Goal: Task Accomplishment & Management: Manage account settings

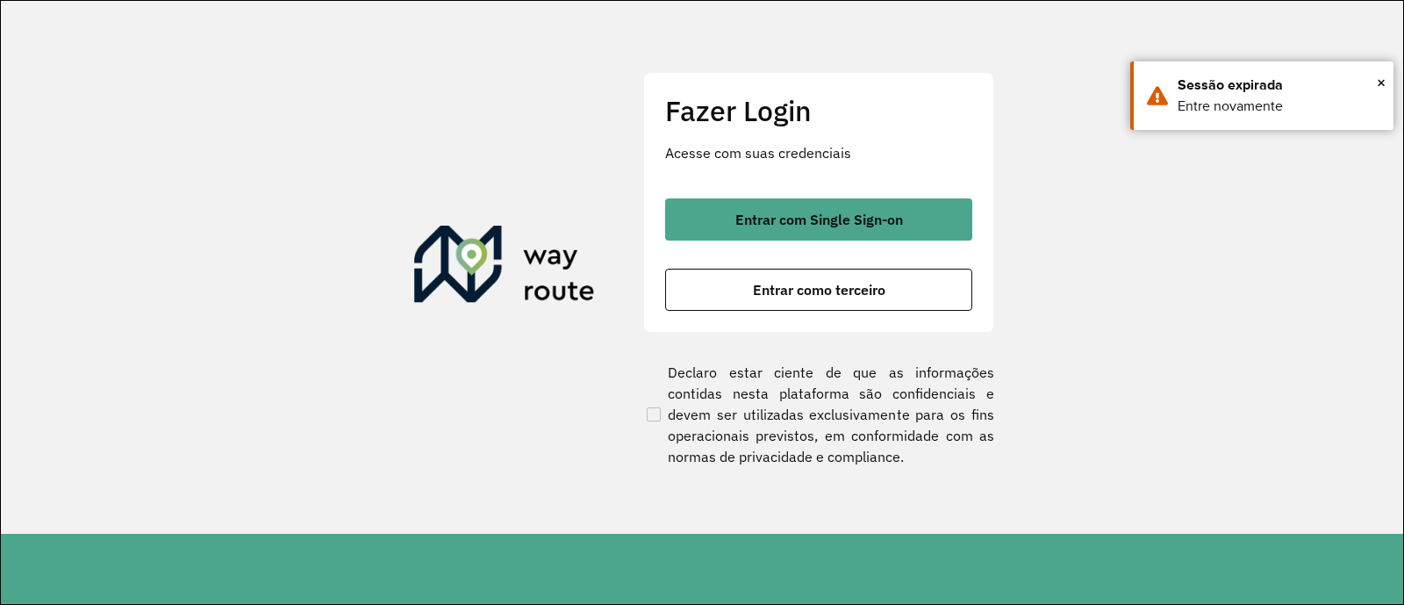
click at [820, 221] on span "Entrar com Single Sign-on" at bounding box center [819, 219] width 168 height 14
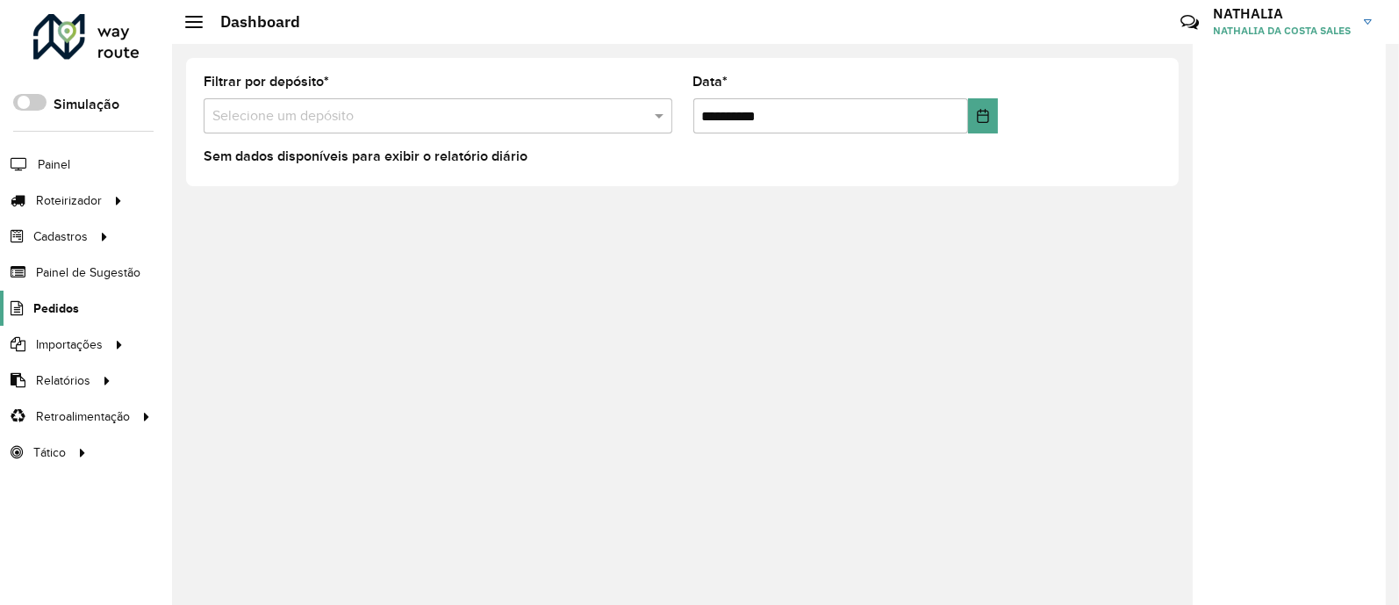
click at [45, 314] on span "Pedidos" at bounding box center [56, 308] width 46 height 18
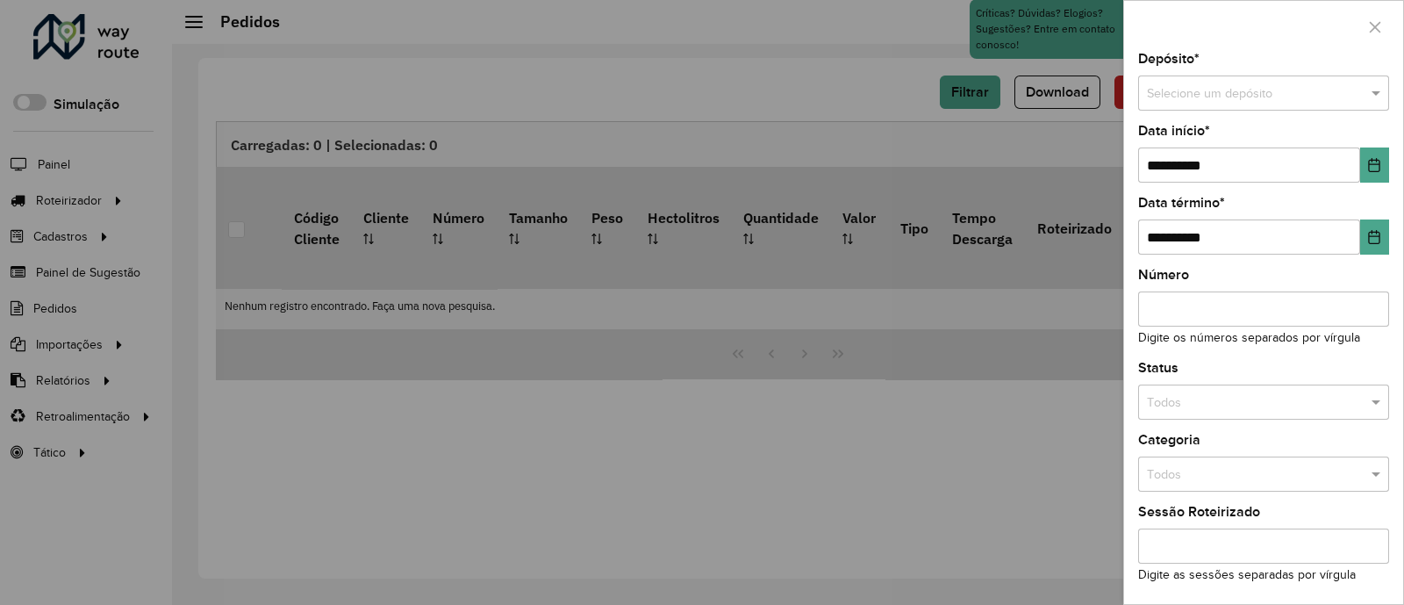
click at [1299, 84] on input "text" at bounding box center [1246, 93] width 198 height 19
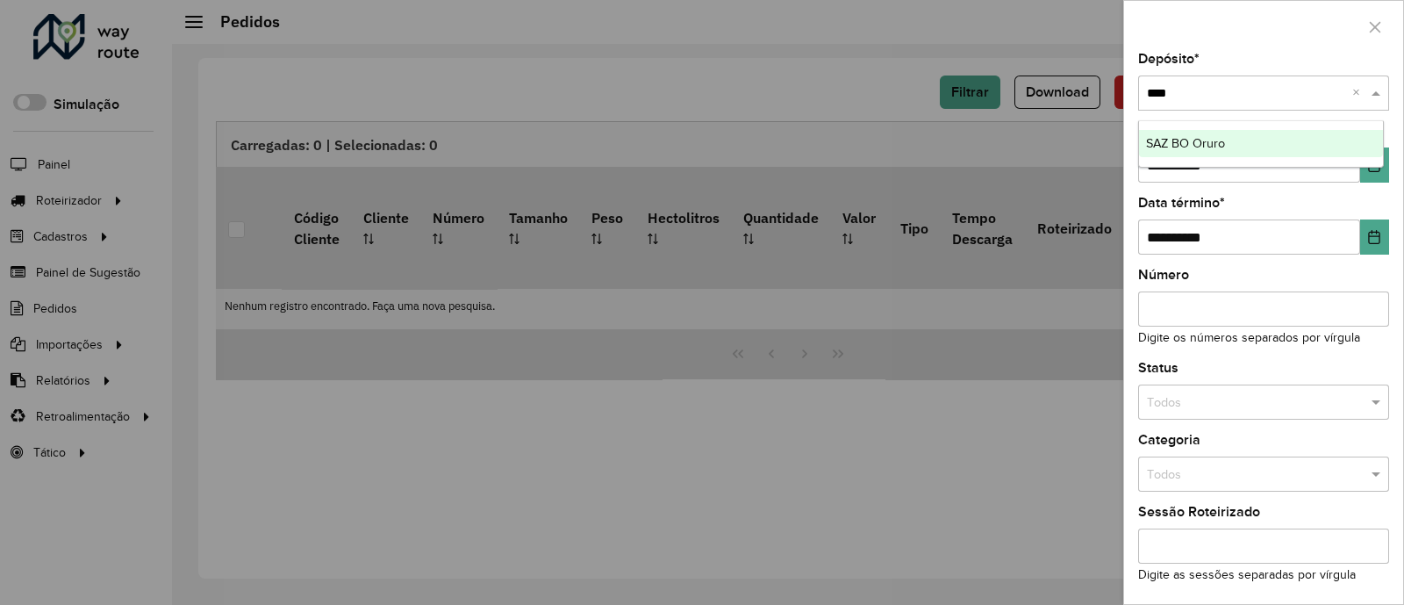
type input "*****"
click at [1243, 145] on div "SAZ BO Oruro" at bounding box center [1261, 144] width 245 height 28
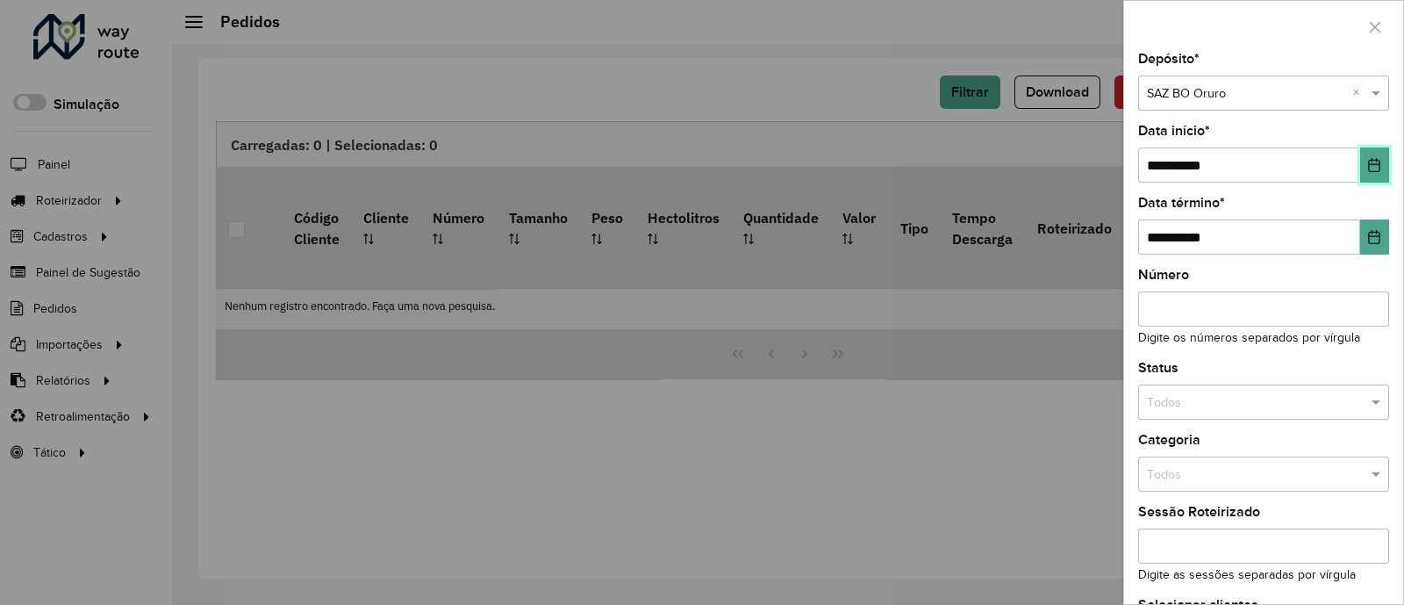
click at [1367, 164] on icon "Choose Date" at bounding box center [1374, 165] width 14 height 14
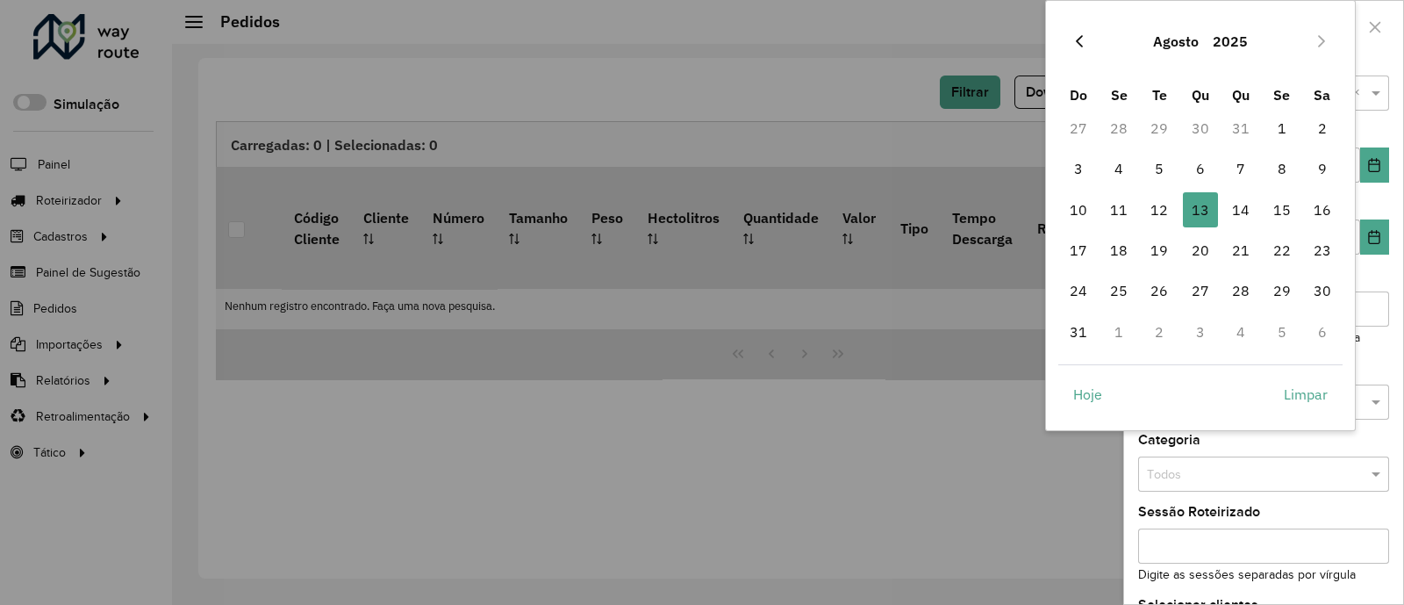
click at [1068, 41] on button "Previous Month" at bounding box center [1079, 41] width 28 height 28
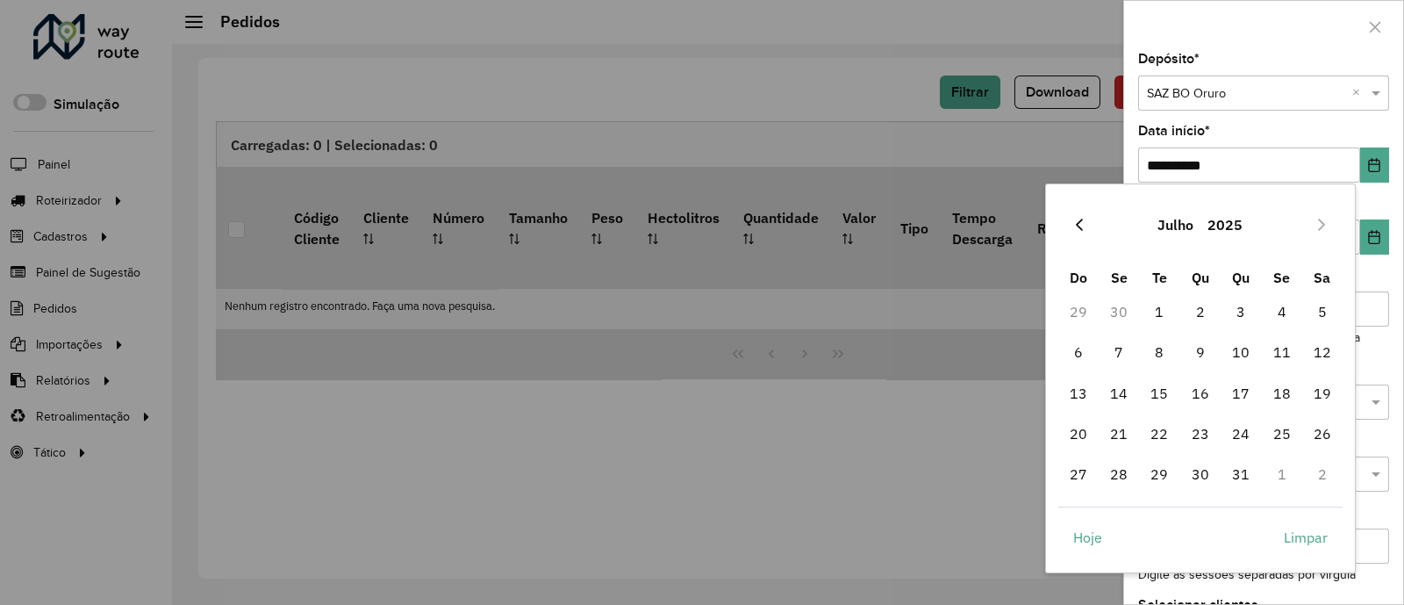
click at [1074, 218] on icon "Previous Month" at bounding box center [1079, 225] width 14 height 14
click at [1079, 225] on icon "Previous Month" at bounding box center [1079, 225] width 14 height 14
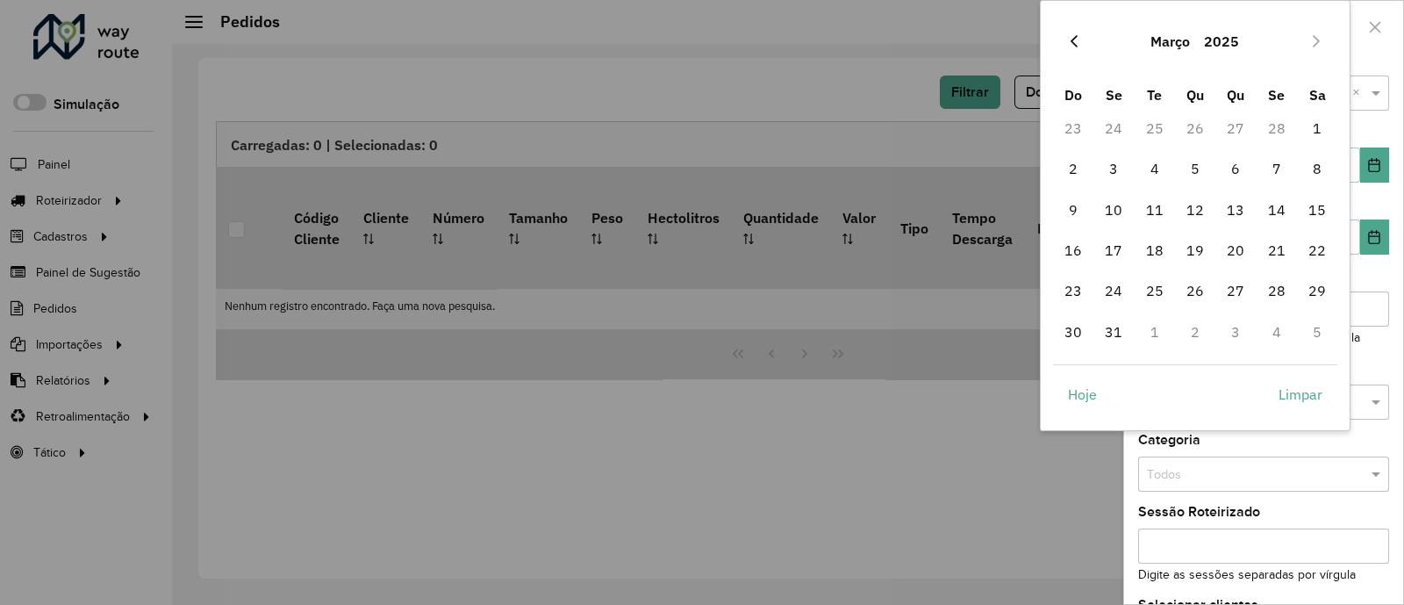
click at [1078, 39] on icon "Previous Month" at bounding box center [1074, 41] width 14 height 14
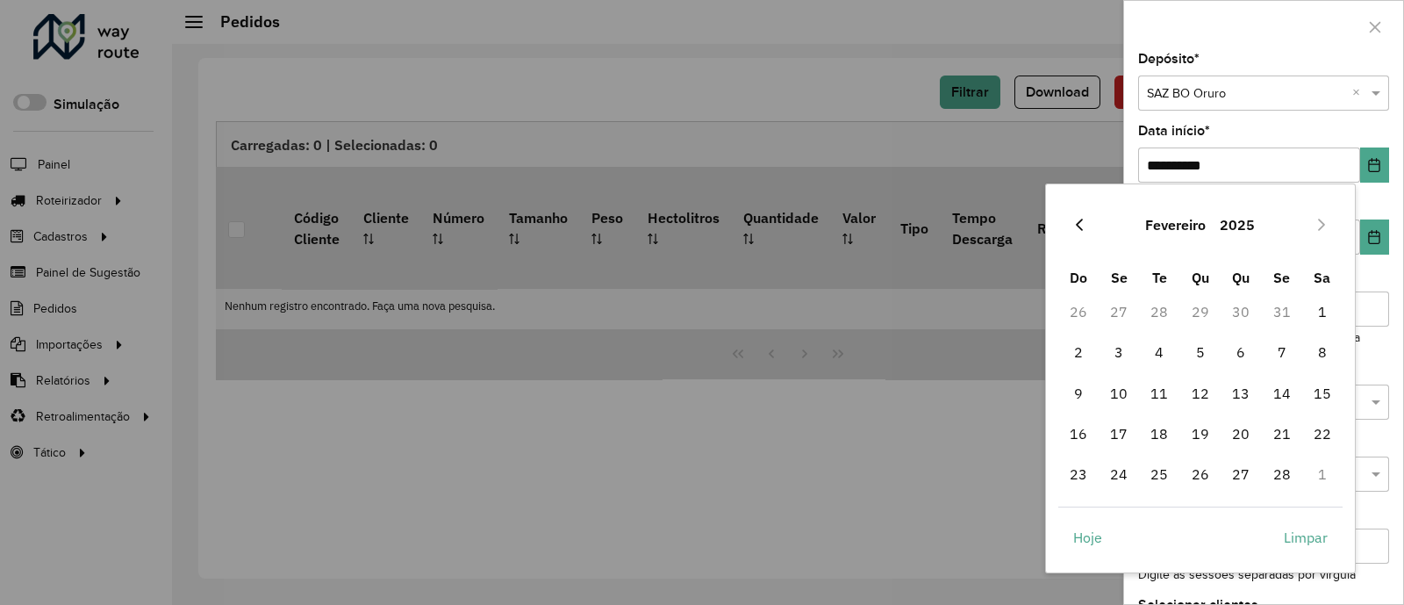
click at [1076, 223] on icon "Previous Month" at bounding box center [1079, 224] width 7 height 12
click at [1185, 296] on span "1" at bounding box center [1200, 311] width 35 height 35
type input "**********"
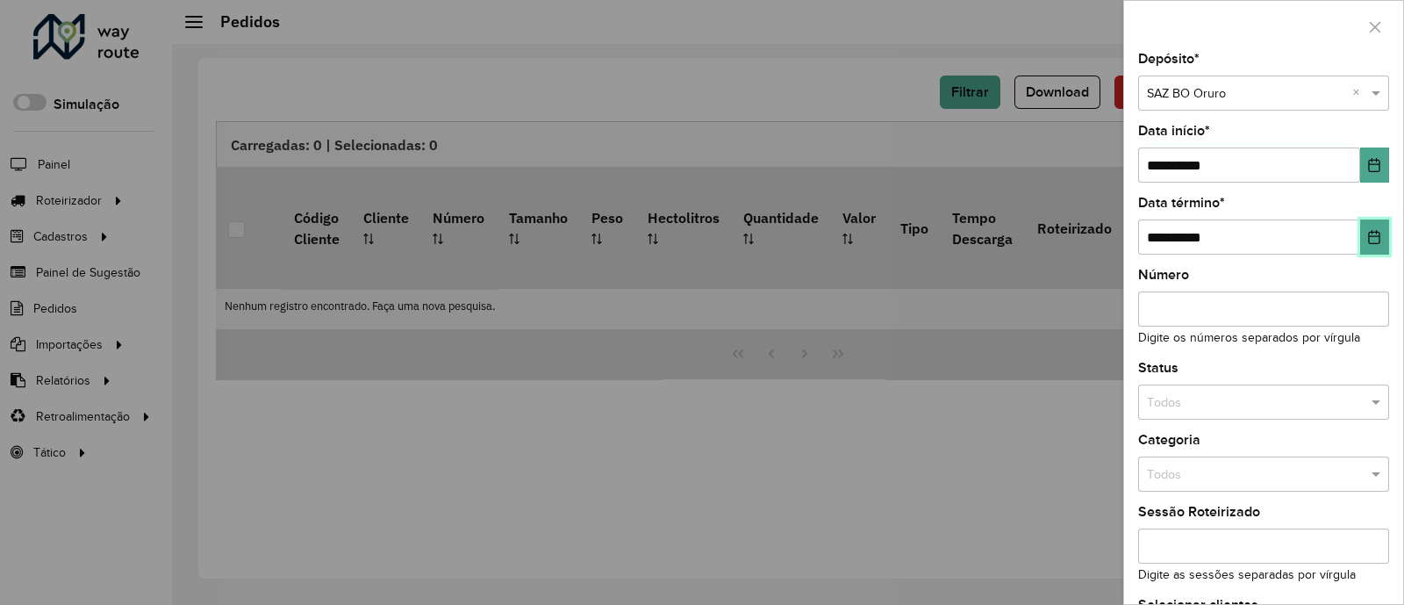
click at [1375, 244] on icon "Choose Date" at bounding box center [1374, 237] width 14 height 14
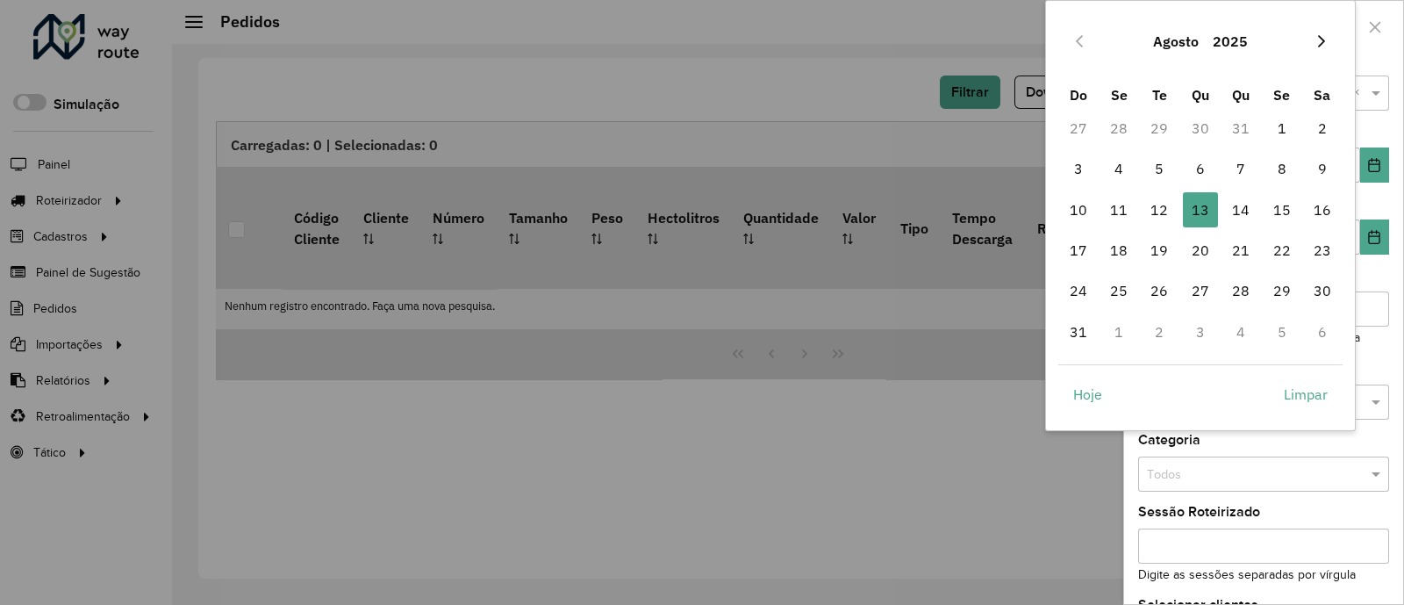
click at [1321, 32] on button "Next Month" at bounding box center [1321, 41] width 28 height 28
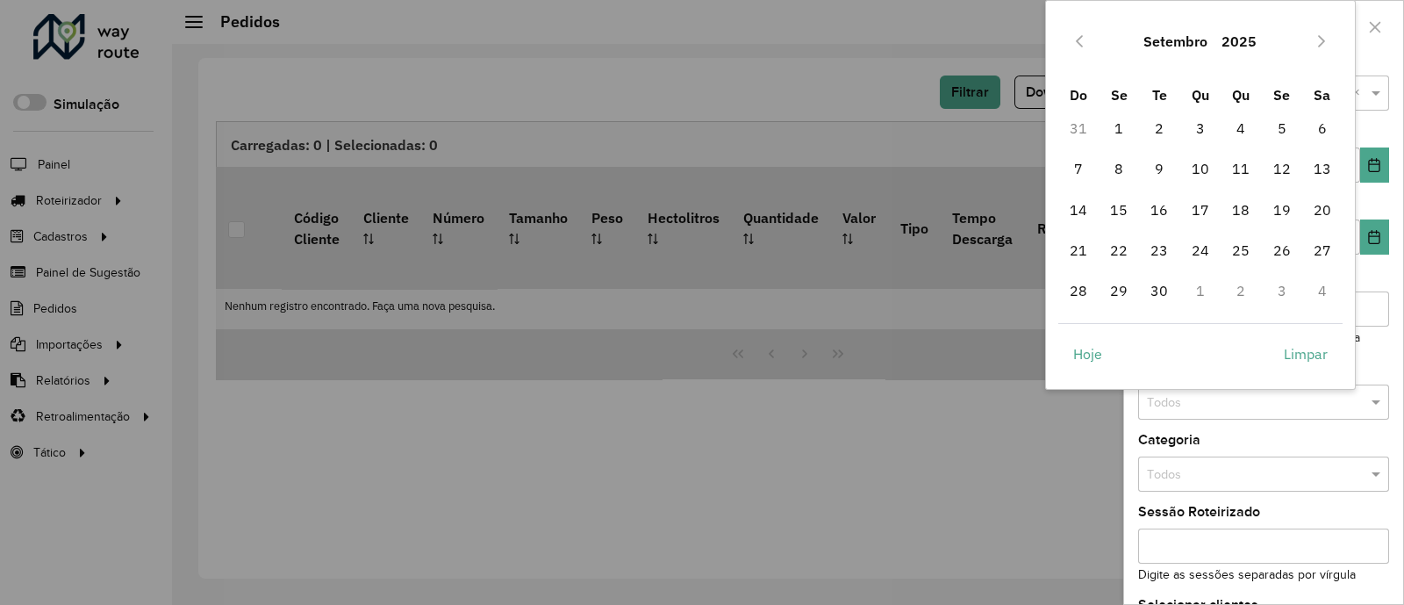
click at [1321, 32] on button "Next Month" at bounding box center [1321, 41] width 28 height 28
click at [1299, 282] on span "31" at bounding box center [1281, 290] width 35 height 35
type input "**********"
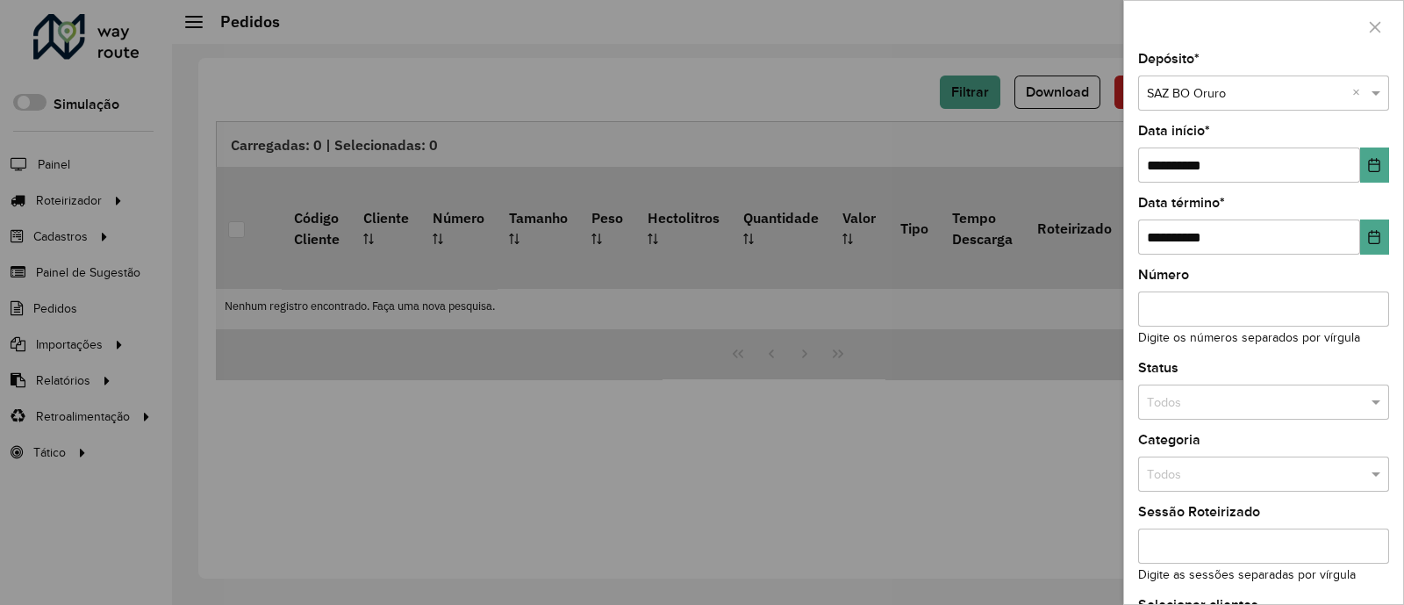
click at [1263, 389] on div "Todos" at bounding box center [1263, 401] width 251 height 35
click at [1225, 477] on span "Não roteirizado" at bounding box center [1188, 480] width 85 height 14
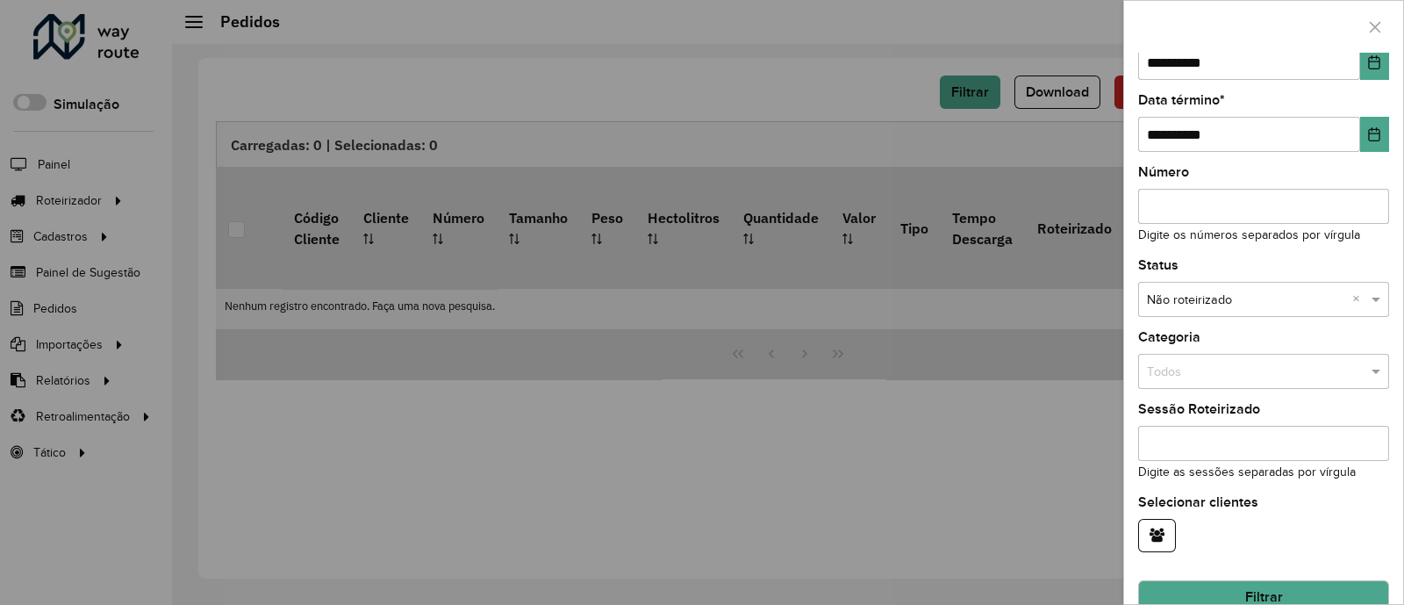
scroll to position [136, 0]
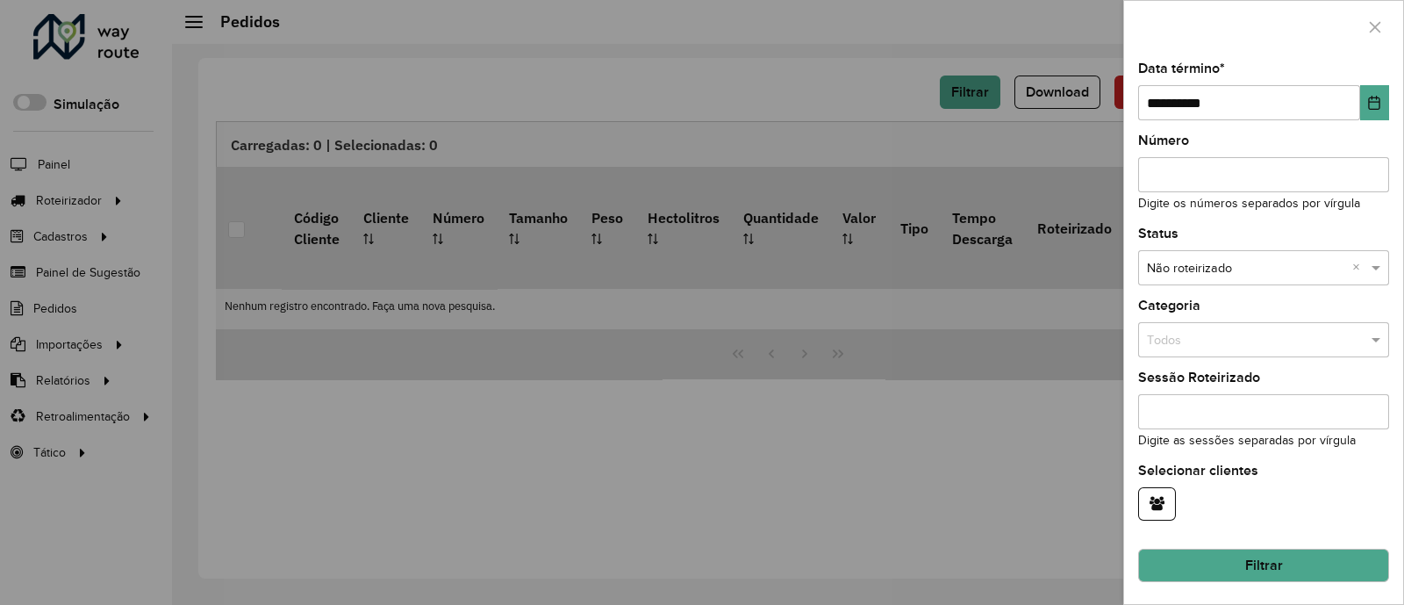
click at [1254, 571] on button "Filtrar" at bounding box center [1263, 564] width 251 height 33
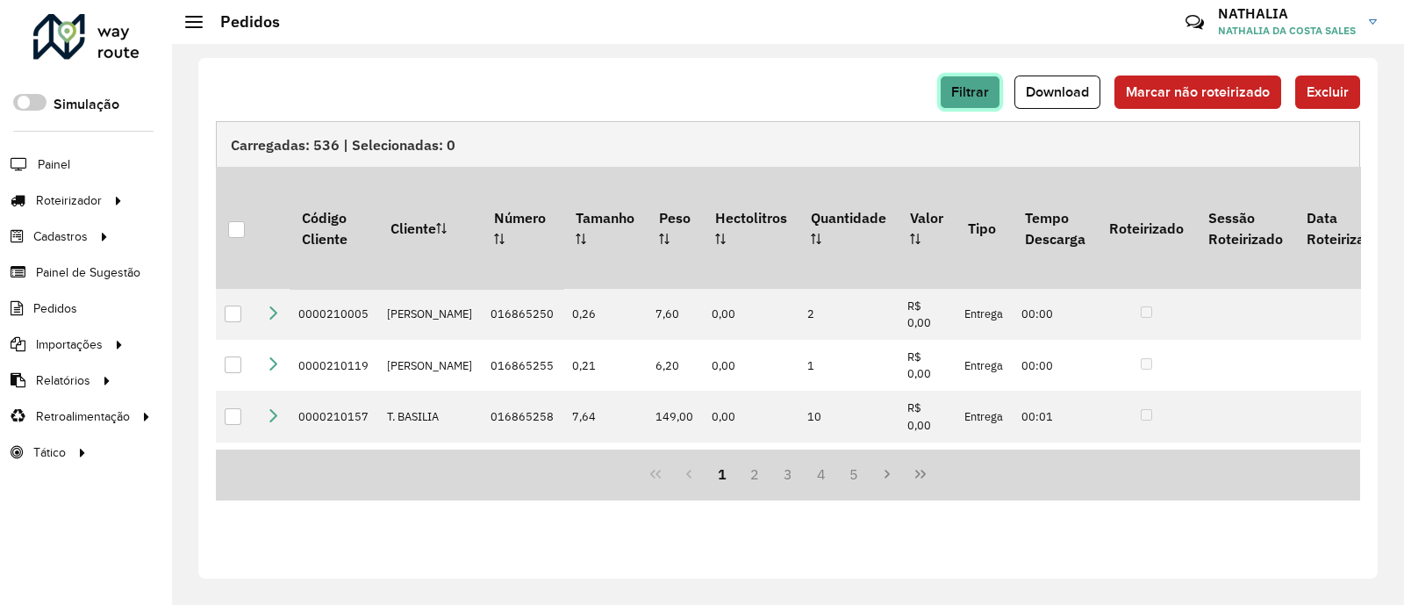
click at [976, 81] on button "Filtrar" at bounding box center [970, 91] width 61 height 33
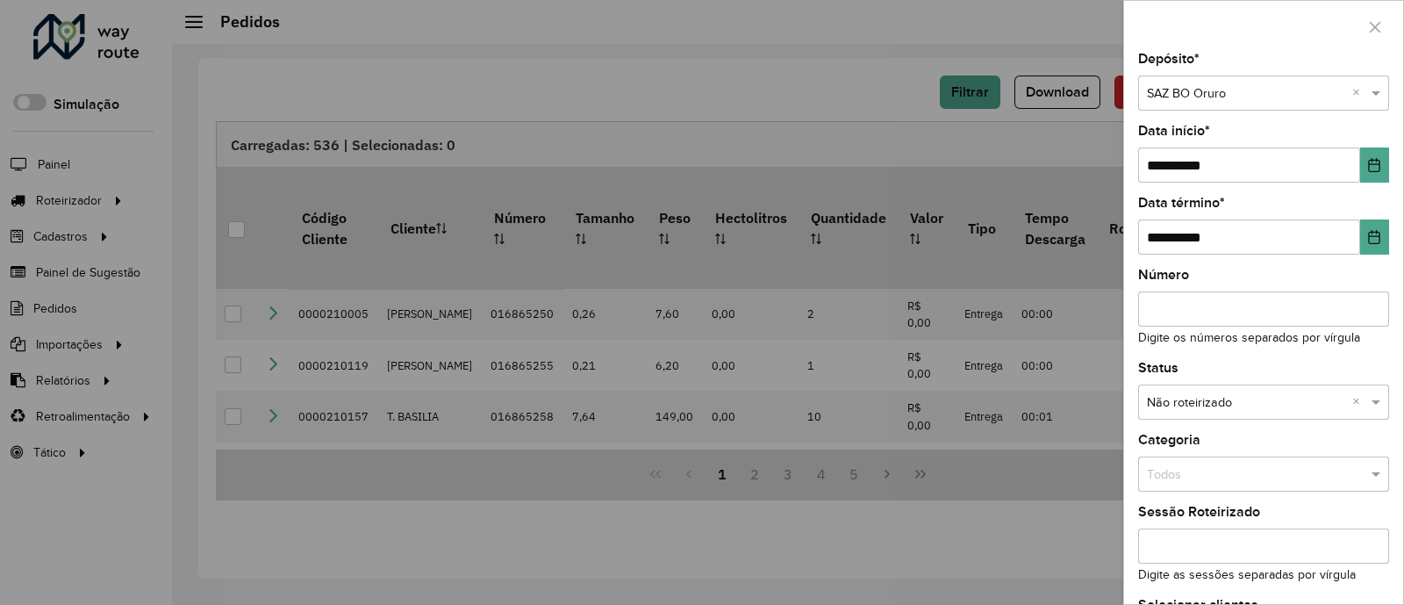
click at [334, 154] on div at bounding box center [702, 302] width 1404 height 605
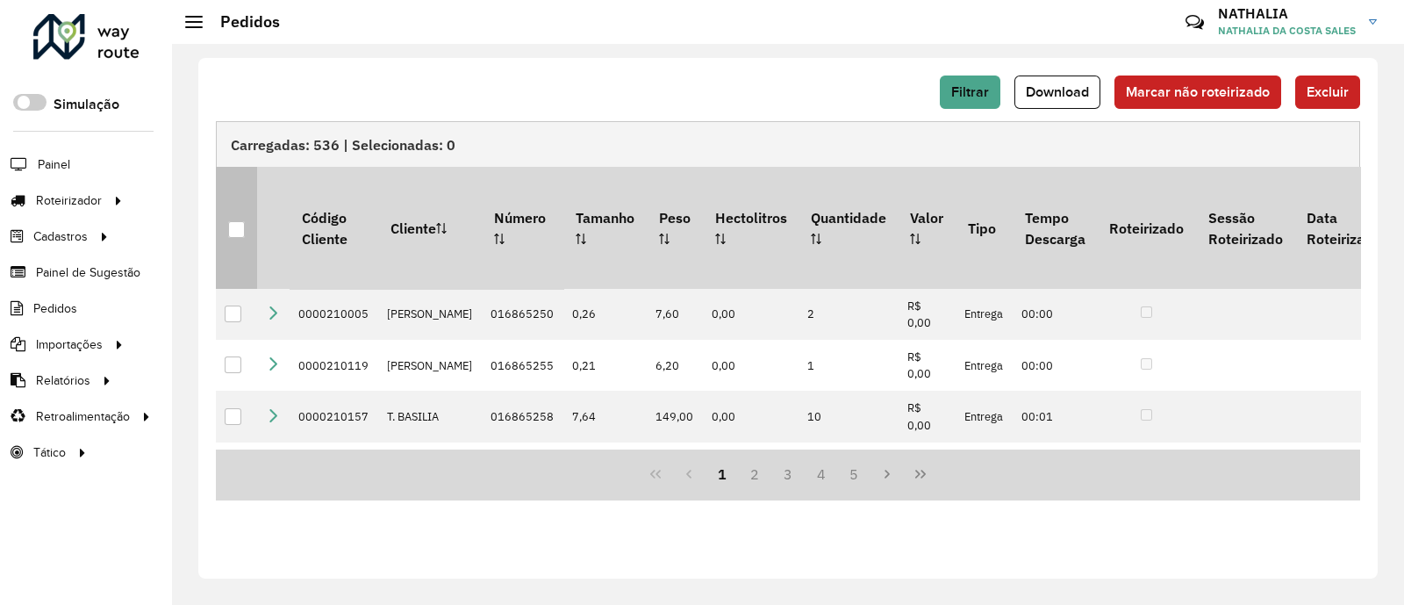
click at [244, 221] on div at bounding box center [236, 229] width 17 height 17
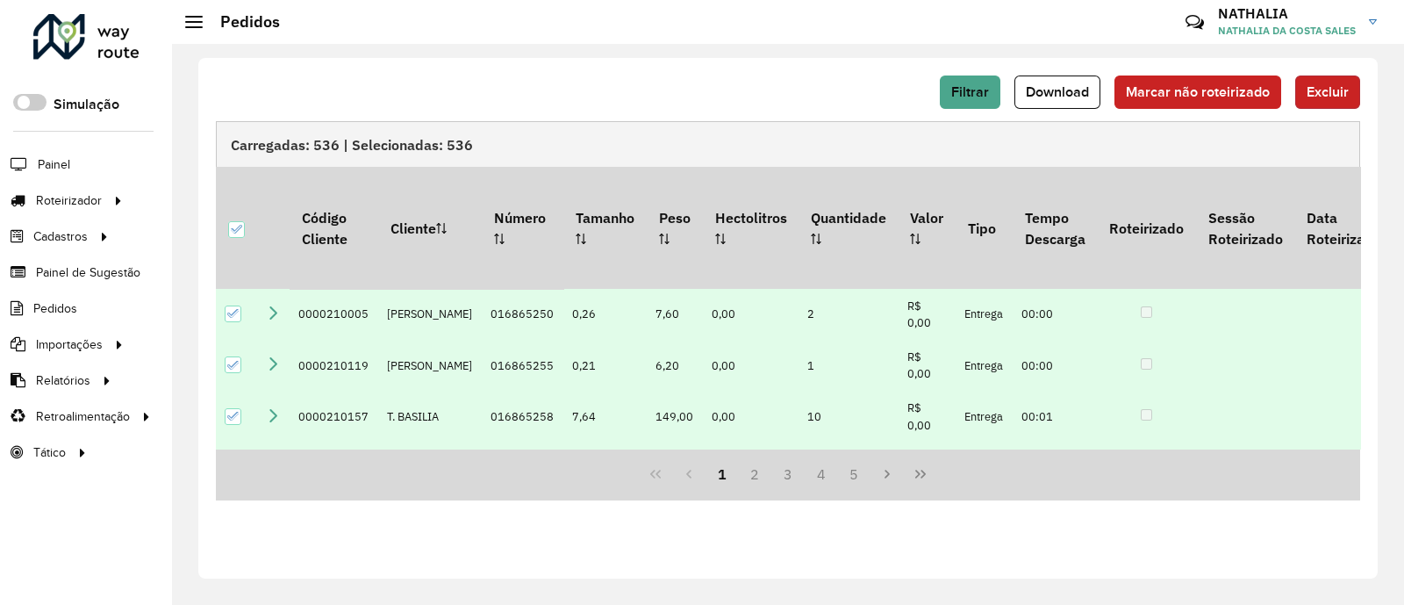
click at [1350, 76] on button "Excluir" at bounding box center [1327, 91] width 65 height 33
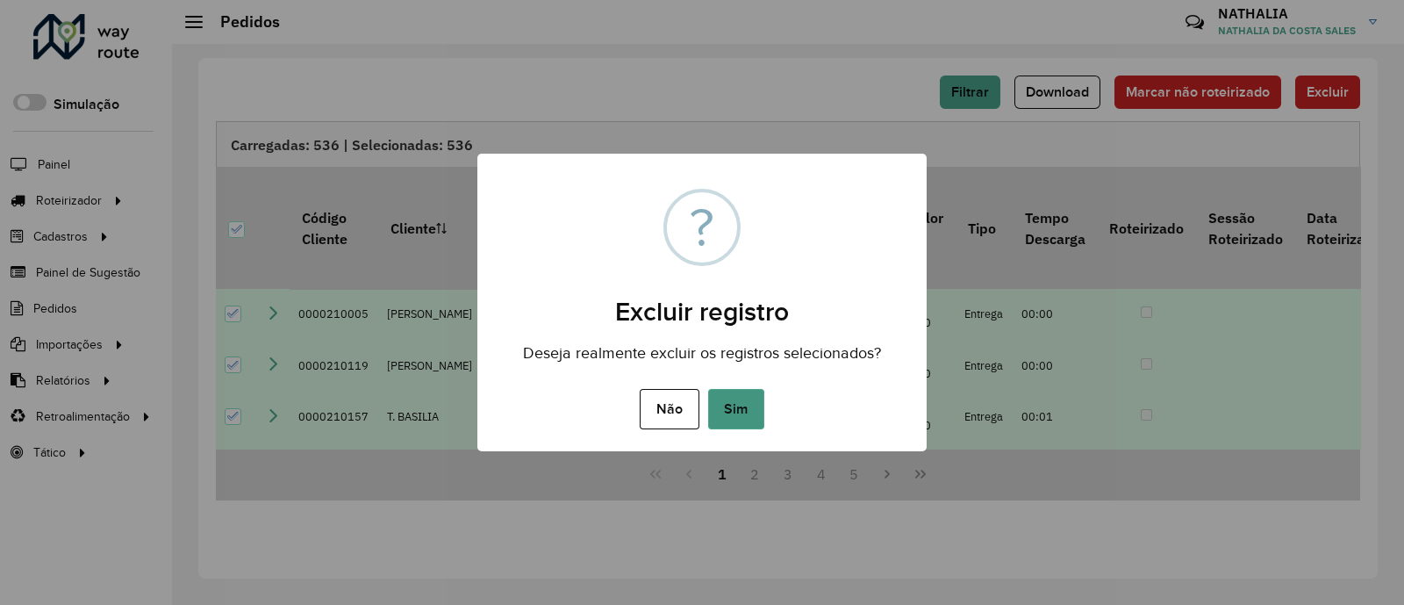
click at [749, 400] on button "Sim" at bounding box center [736, 409] width 56 height 40
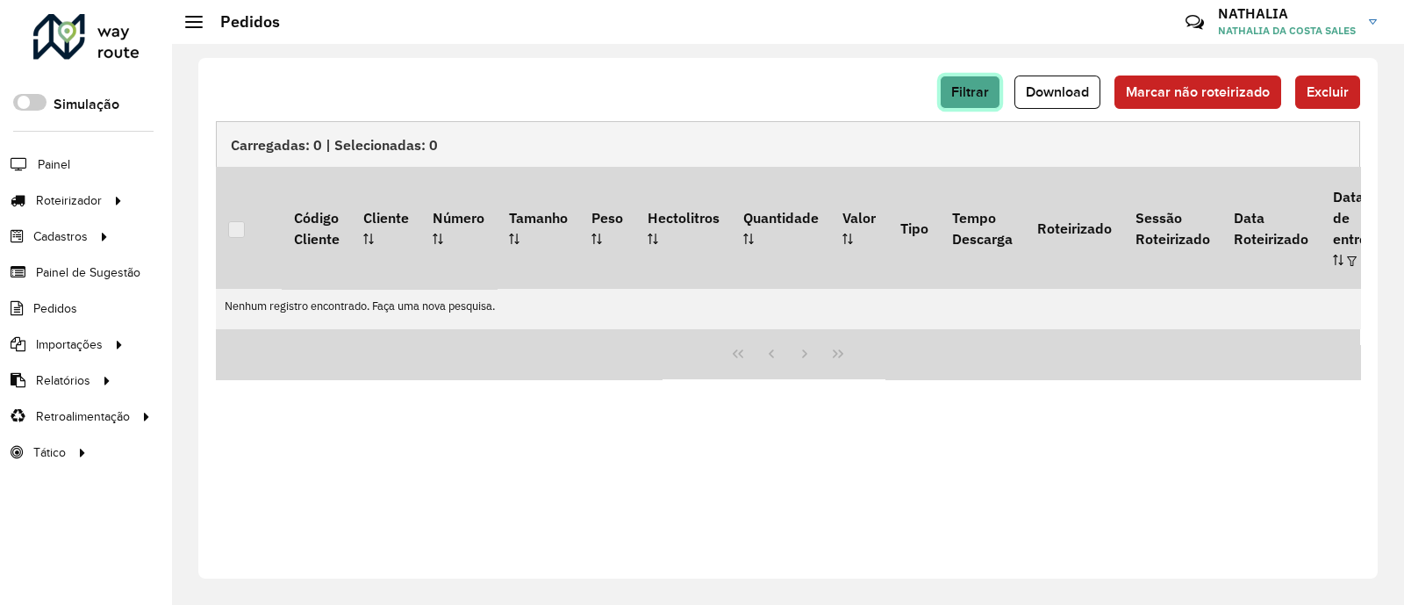
click at [976, 105] on button "Filtrar" at bounding box center [970, 91] width 61 height 33
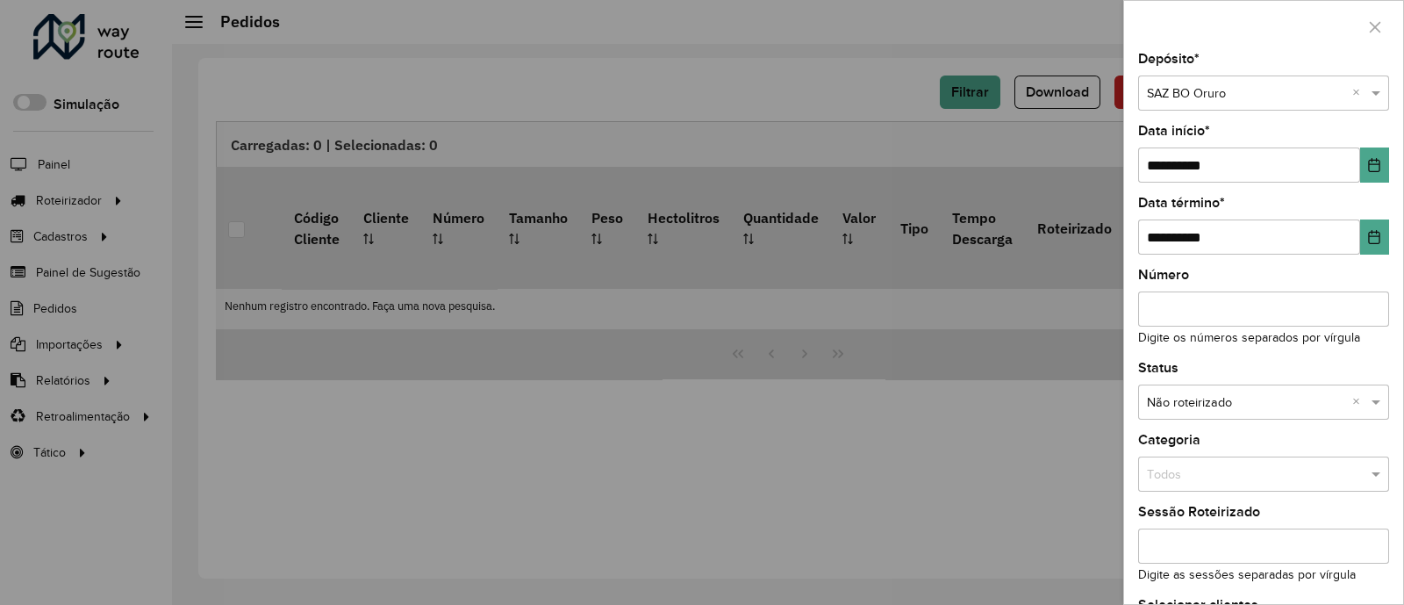
click at [1235, 102] on input "text" at bounding box center [1246, 93] width 198 height 19
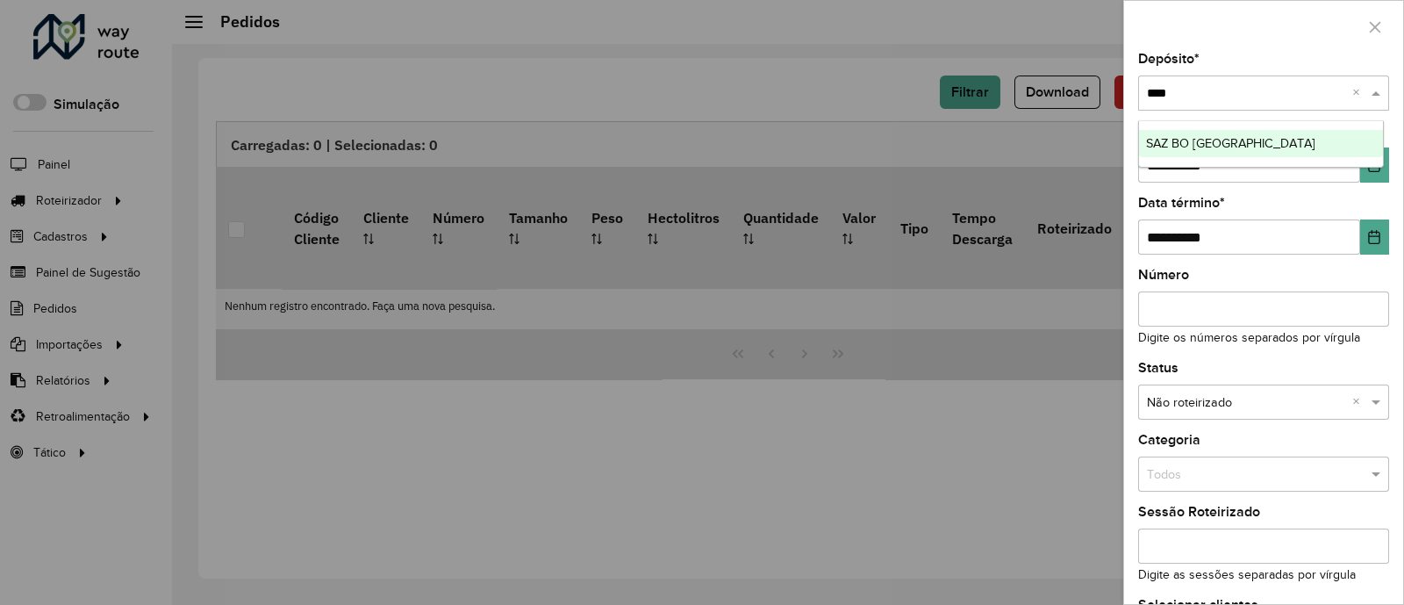
type input "*****"
click at [1246, 140] on span "SAZ BO [GEOGRAPHIC_DATA]" at bounding box center [1230, 143] width 169 height 14
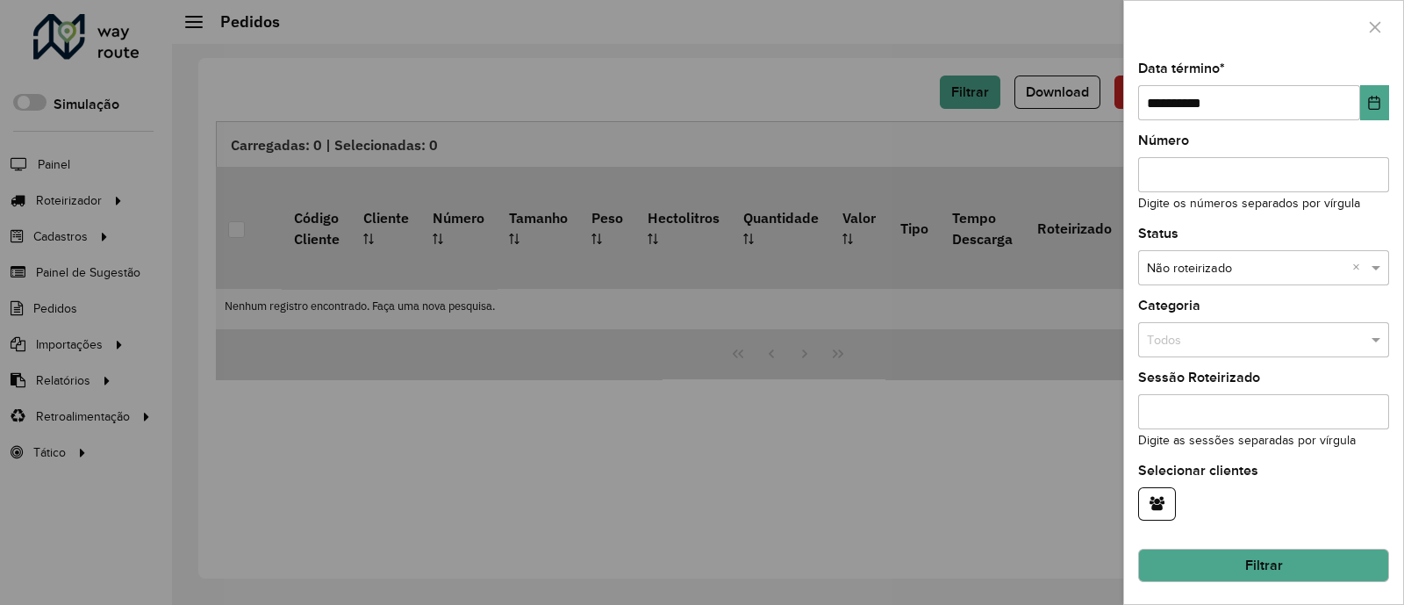
click at [1290, 571] on button "Filtrar" at bounding box center [1263, 564] width 251 height 33
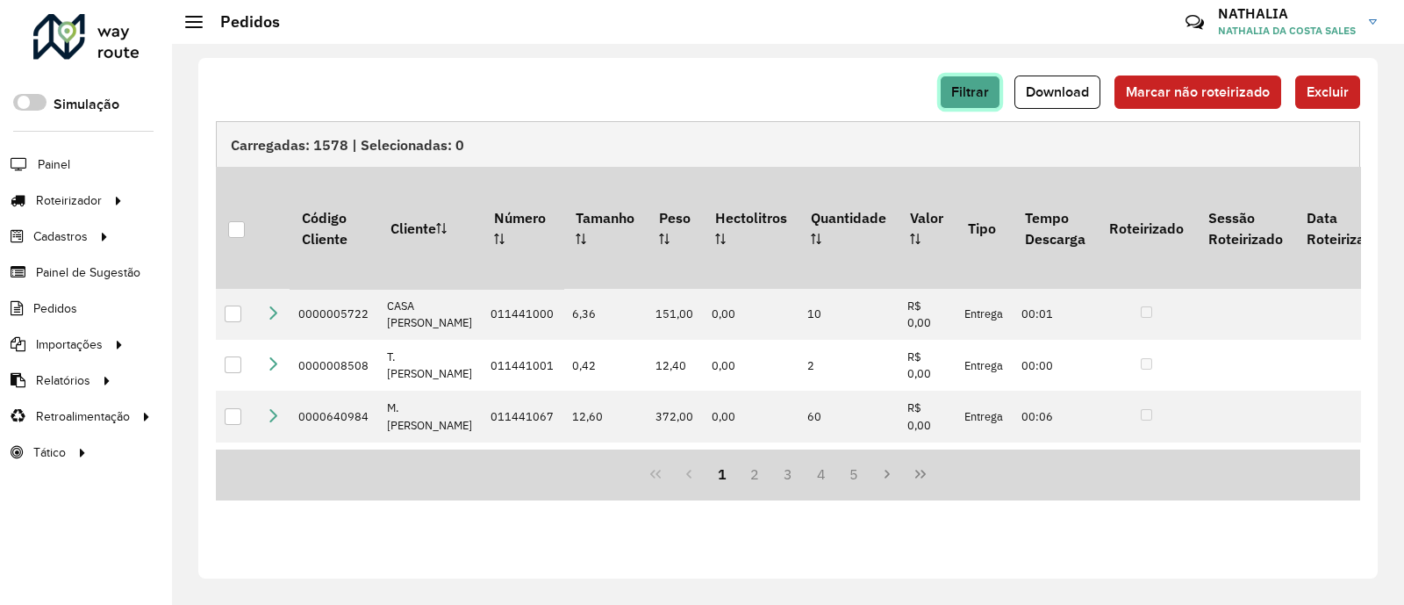
click at [989, 89] on span "Filtrar" at bounding box center [970, 91] width 38 height 15
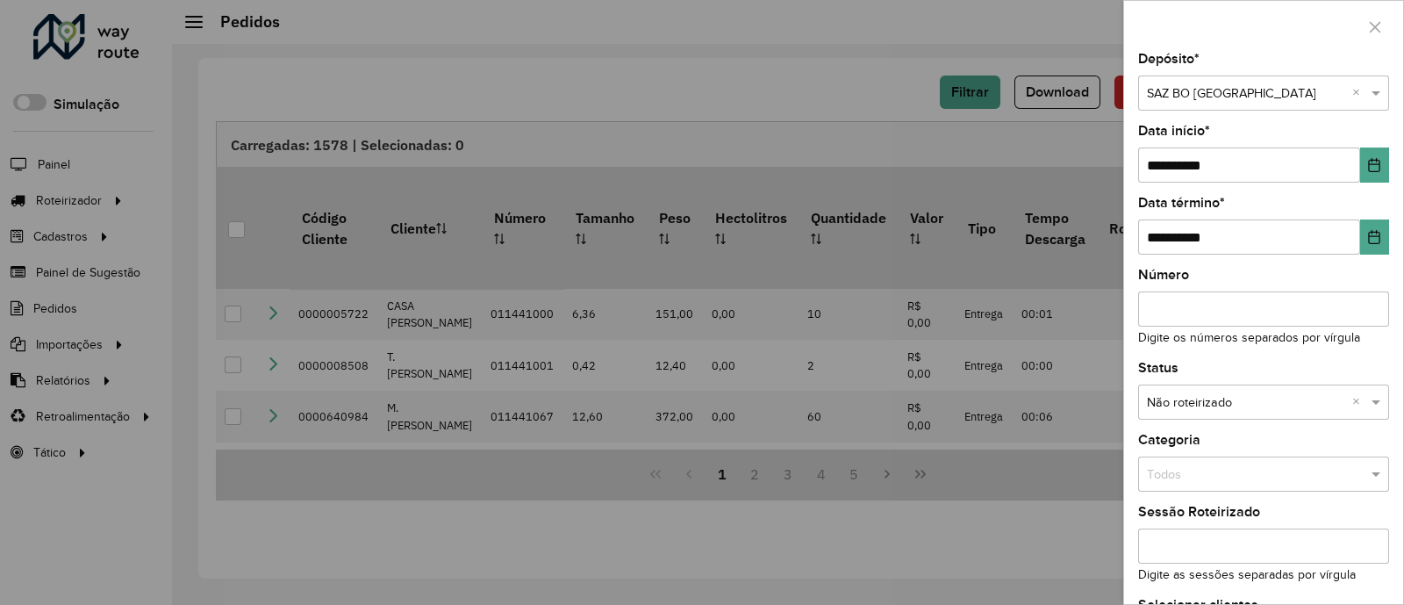
click at [784, 112] on div at bounding box center [702, 302] width 1404 height 605
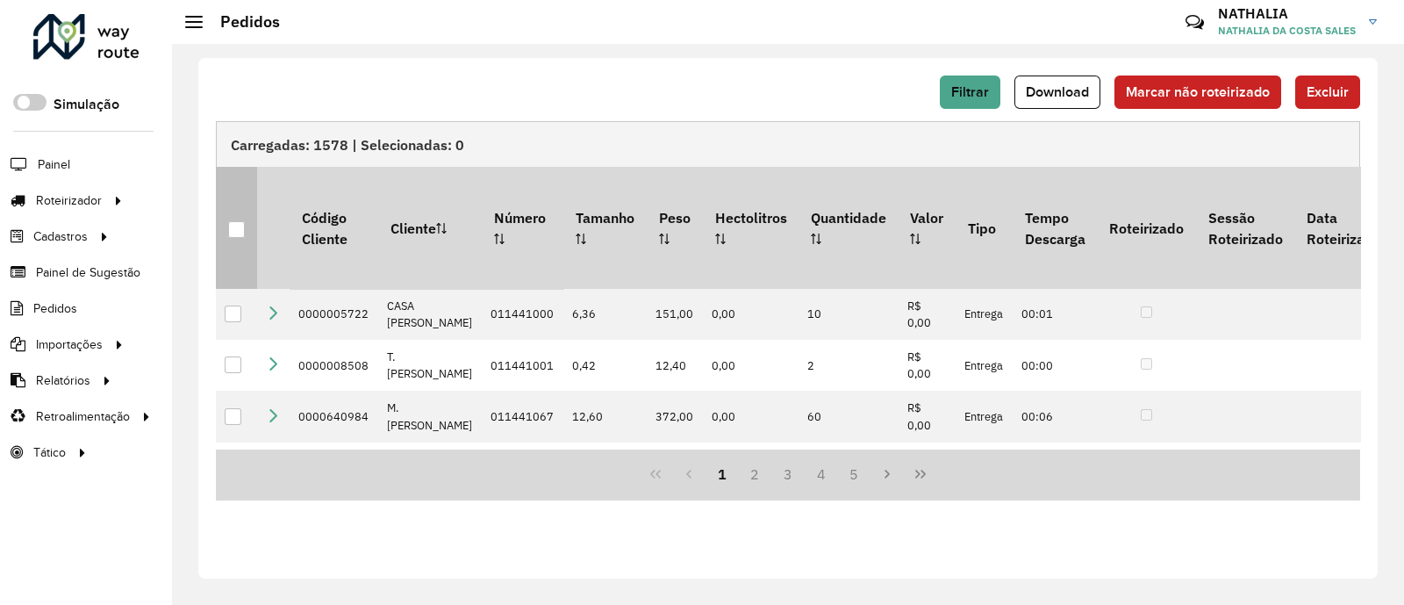
click at [240, 204] on th at bounding box center [236, 227] width 41 height 121
click at [240, 221] on div at bounding box center [236, 229] width 17 height 17
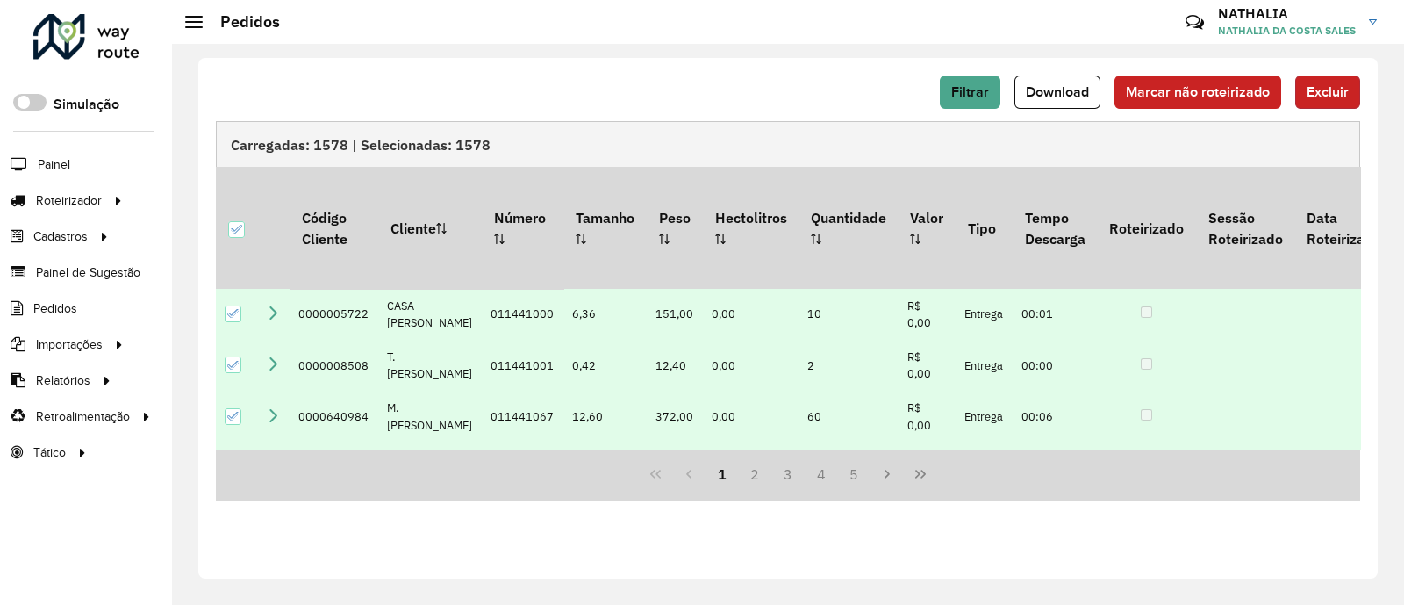
click at [1342, 97] on span "Excluir" at bounding box center [1327, 91] width 42 height 15
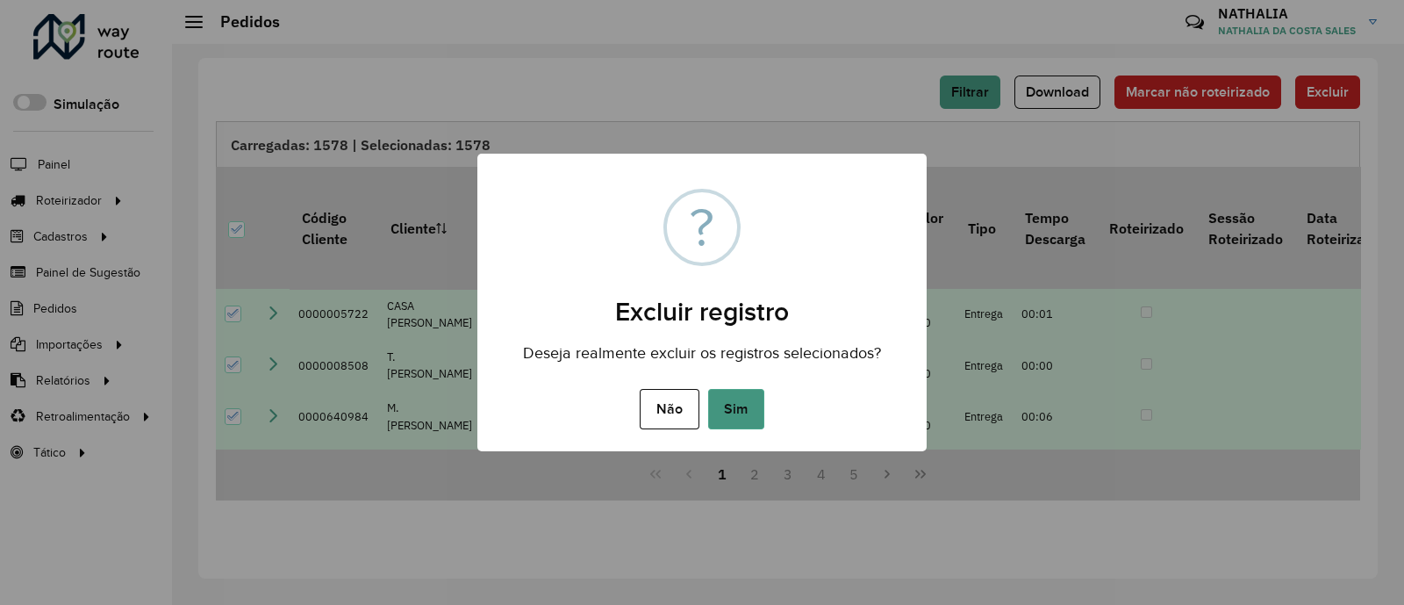
click at [751, 410] on button "Sim" at bounding box center [736, 409] width 56 height 40
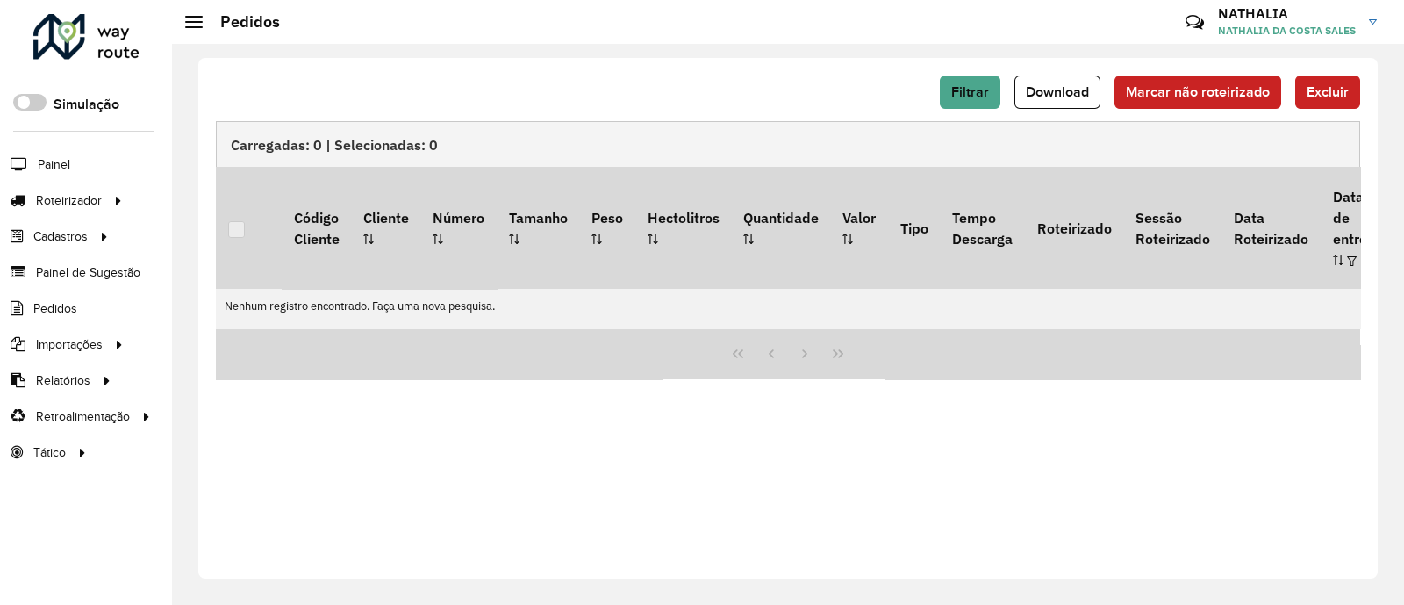
click at [923, 514] on div "Filtrar Download Marcar não roteirizado Excluir Carregadas: 0 | Selecionadas: 0…" at bounding box center [787, 318] width 1179 height 520
click at [690, 462] on div "Filtrar Download Marcar não roteirizado Excluir Carregadas: 0 | Selecionadas: 0…" at bounding box center [787, 318] width 1179 height 520
